Goal: Information Seeking & Learning: Learn about a topic

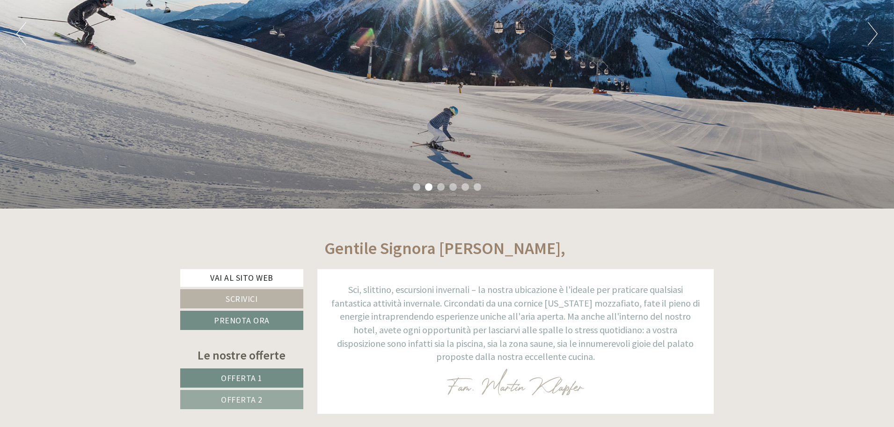
scroll to position [187, 0]
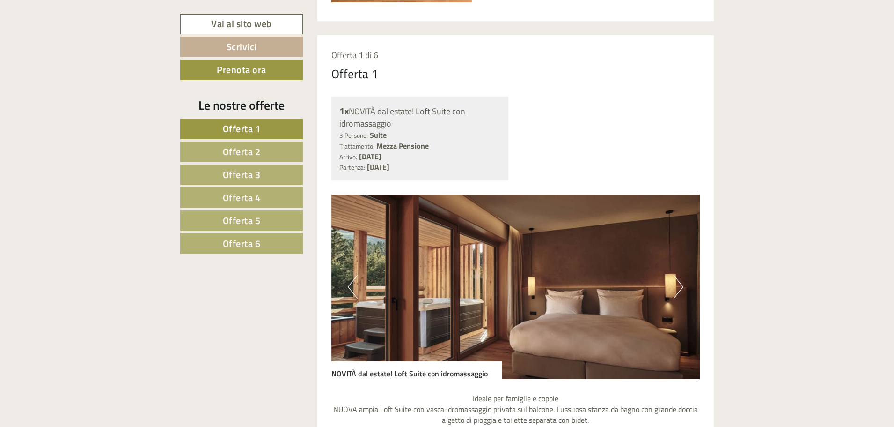
scroll to position [749, 0]
